Goal: Find contact information: Find contact information

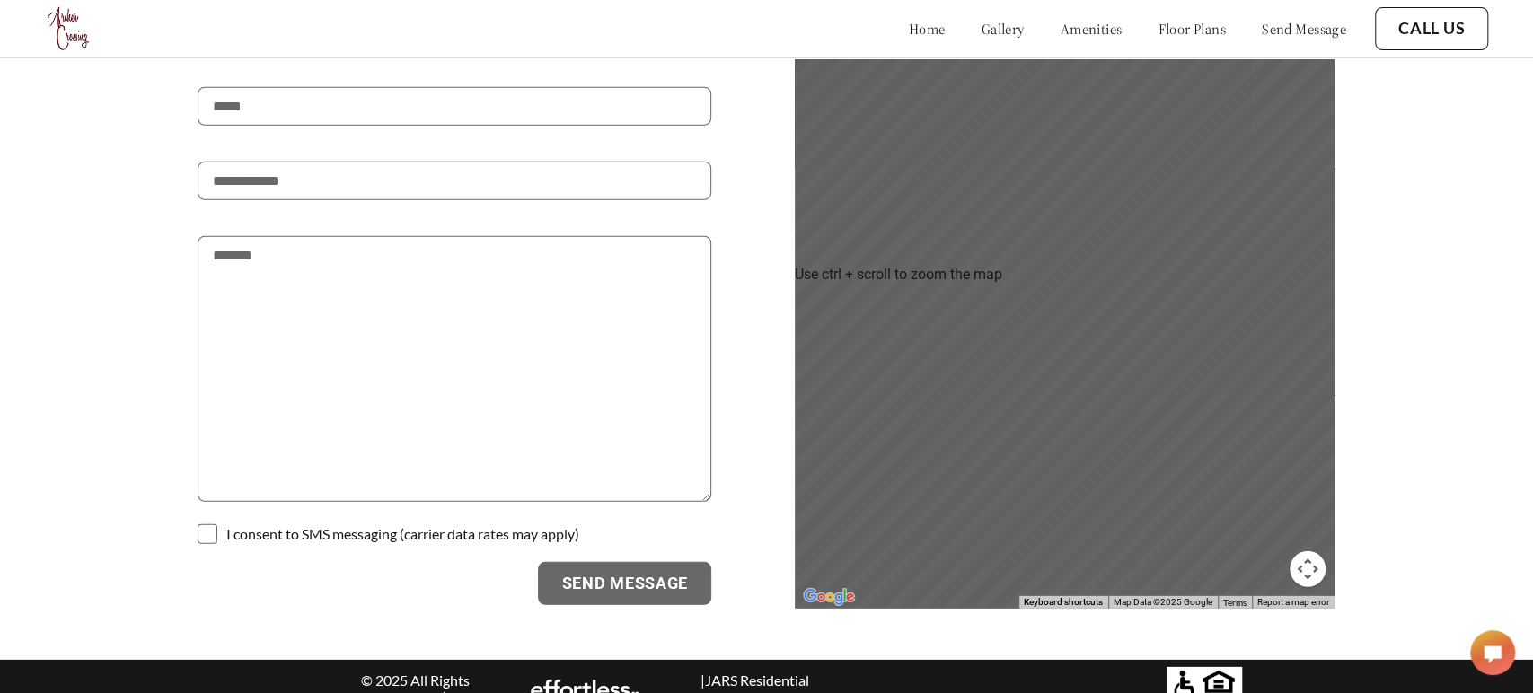
scroll to position [2999, 0]
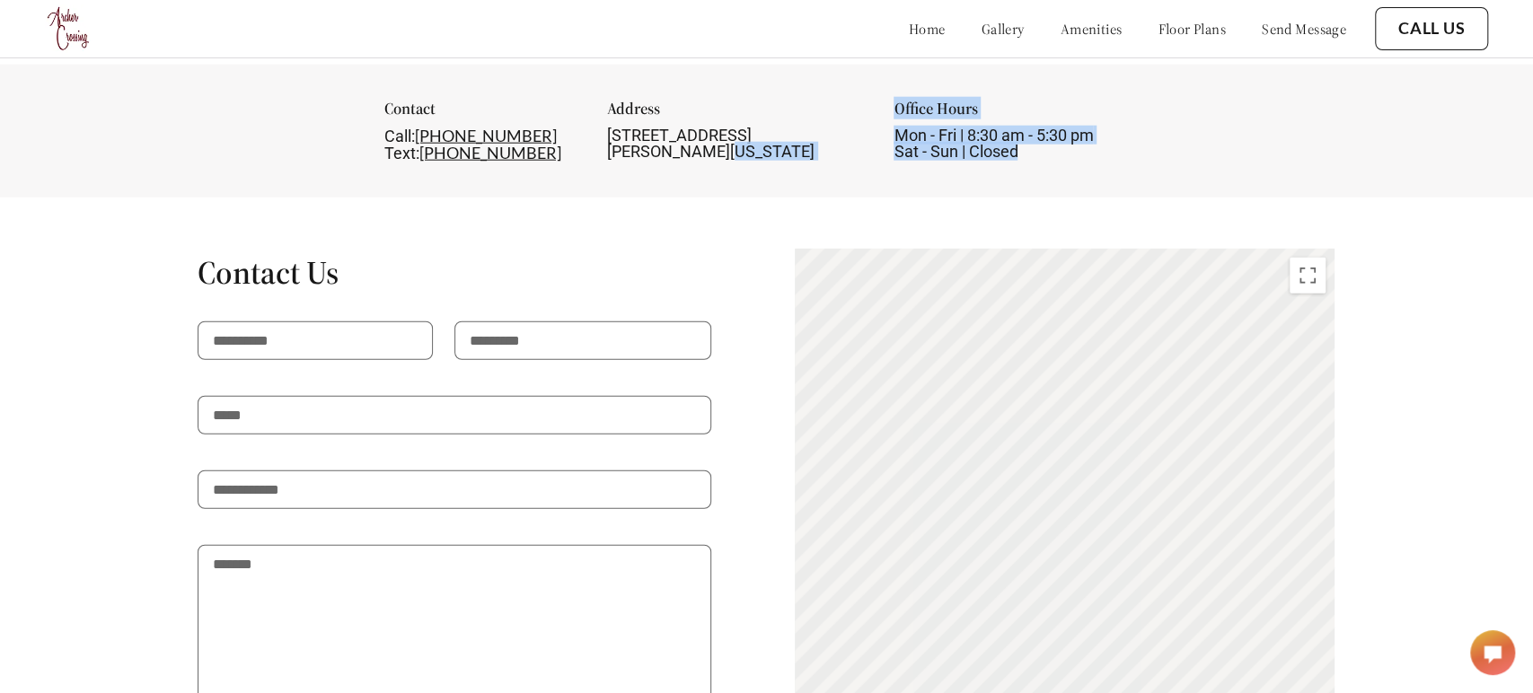
drag, startPoint x: 877, startPoint y: 114, endPoint x: 1042, endPoint y: 149, distance: 168.0
click at [1042, 149] on div "Contact Call: 803-879-5501 Text: 803-879-5501 Address 115 Timmerman St, Warrenv…" at bounding box center [766, 131] width 1533 height 133
click at [1074, 145] on div "Contact Call: 803-879-5501 Text: 803-879-5501 Address 115 Timmerman St, Warrenv…" at bounding box center [766, 131] width 1533 height 133
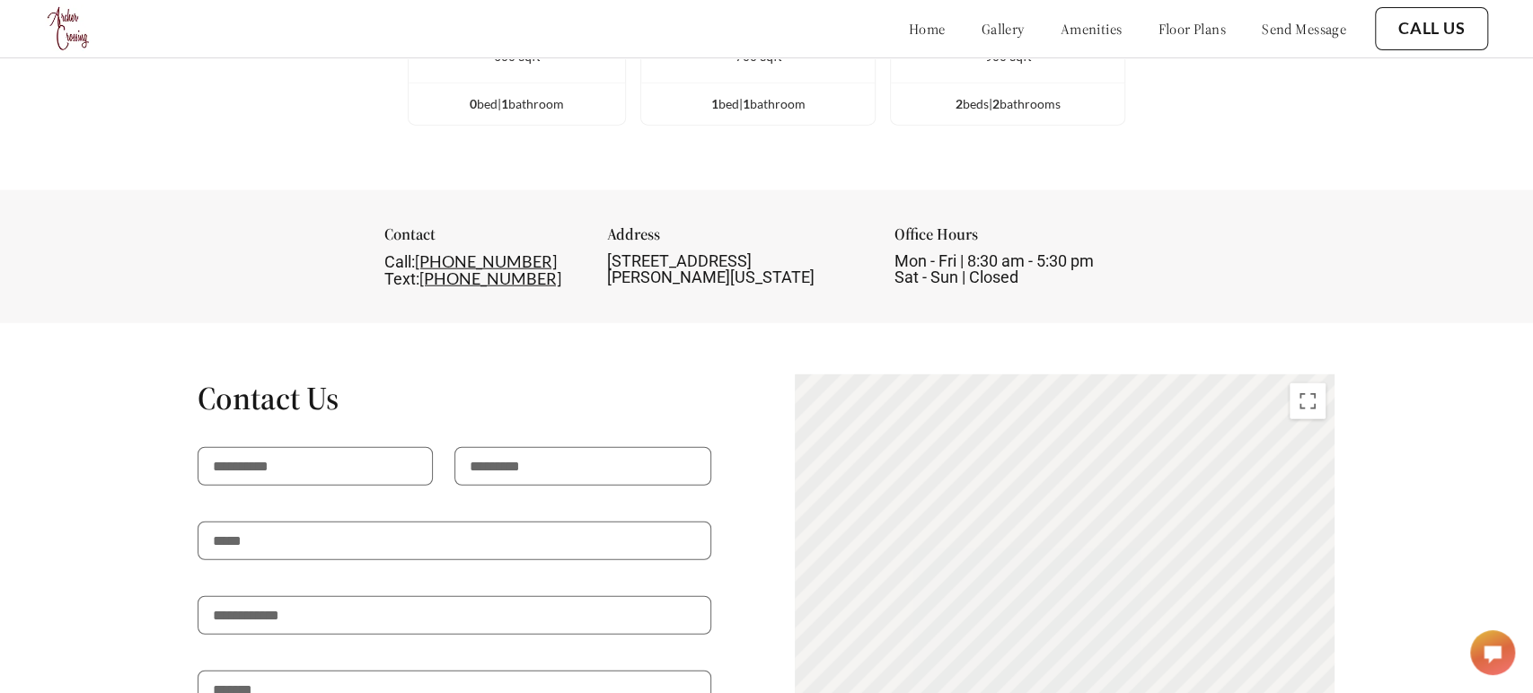
scroll to position [2869, 0]
